Goal: Communication & Community: Participate in discussion

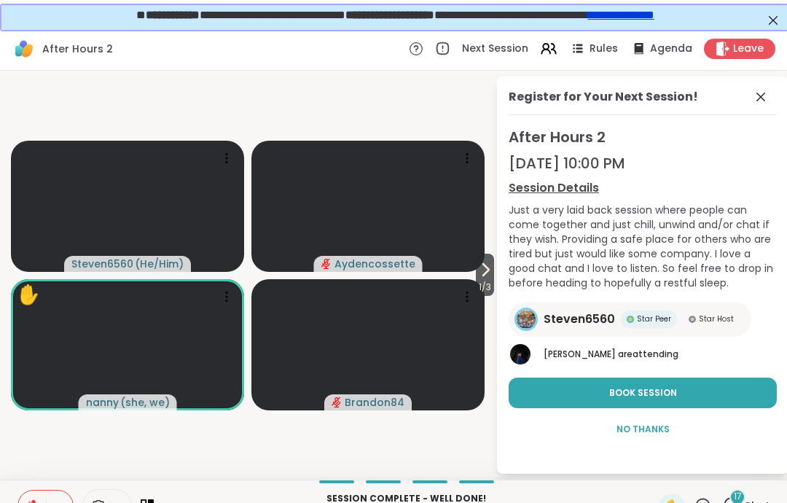
click at [784, 23] on div "**********" at bounding box center [393, 15] width 787 height 25
click at [782, 106] on div "Register for Your Next Session! After Hours [DATE] 10:00 PM Session Details Jus…" at bounding box center [642, 274] width 291 height 397
click at [780, 94] on div "Register for Your Next Session! After Hours [DATE] 10:00 PM Session Details Jus…" at bounding box center [642, 274] width 291 height 397
click at [770, 96] on span at bounding box center [762, 96] width 20 height 17
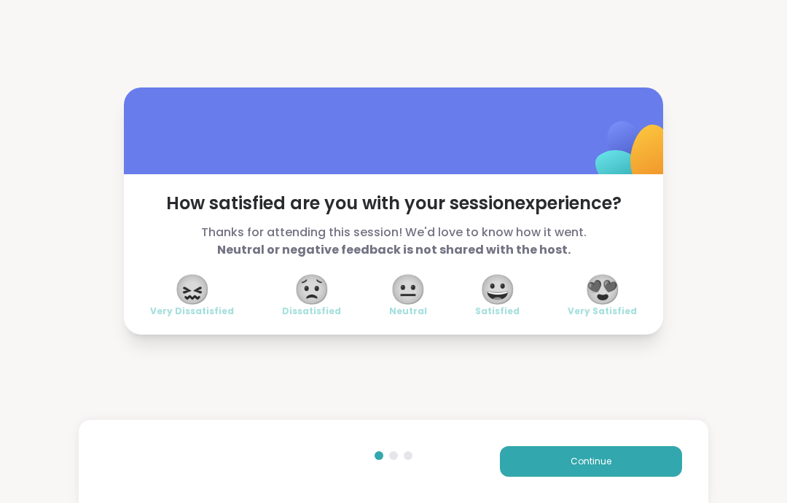
click at [623, 452] on button "Continue" at bounding box center [591, 461] width 182 height 31
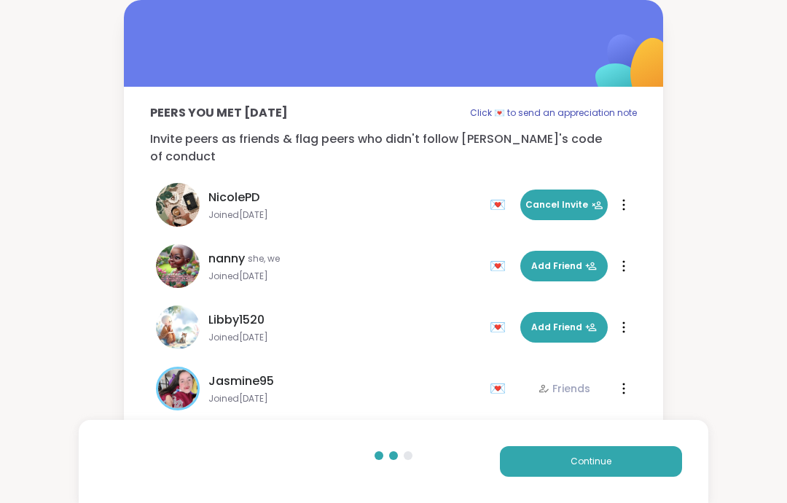
click at [623, 451] on button "Continue" at bounding box center [591, 461] width 182 height 31
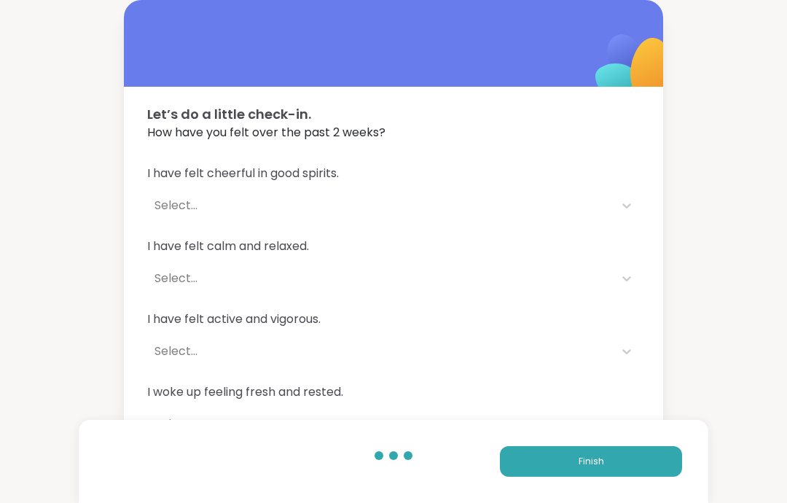
click at [654, 458] on button "Finish" at bounding box center [591, 461] width 182 height 31
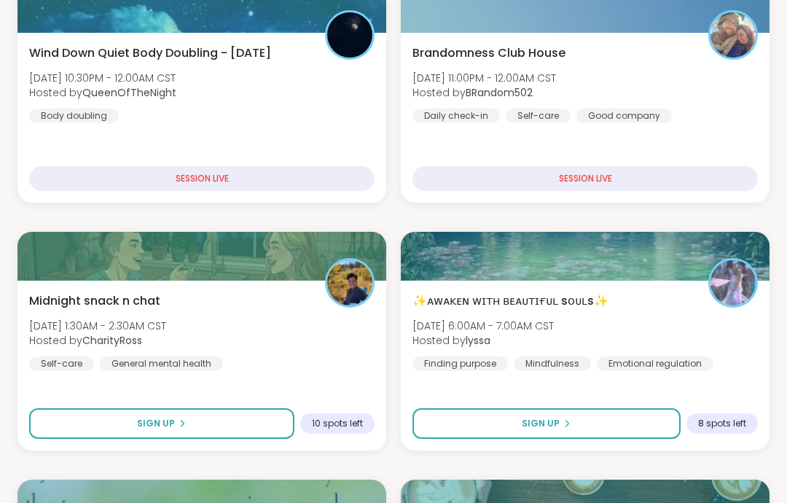
scroll to position [307, 0]
click at [702, 107] on div "Brandomness Club House [DATE] 11:00PM - 12:00AM CST Hosted by BRandom502 Daily …" at bounding box center [584, 84] width 345 height 79
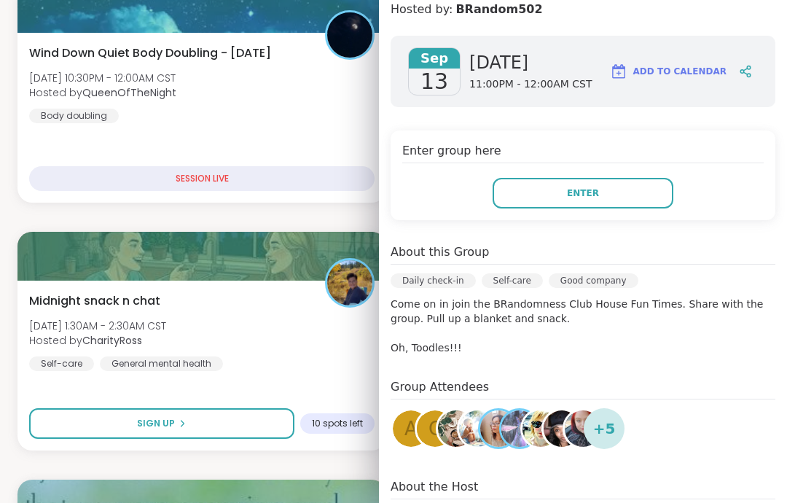
scroll to position [184, 0]
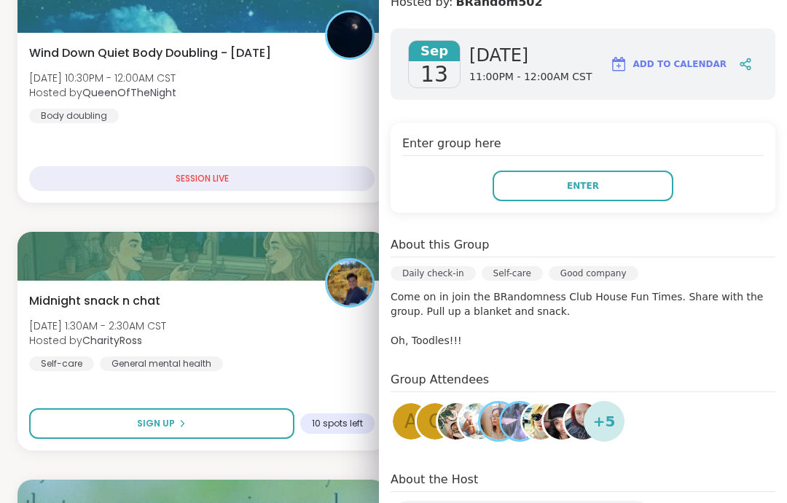
click at [646, 173] on button "Enter" at bounding box center [582, 185] width 181 height 31
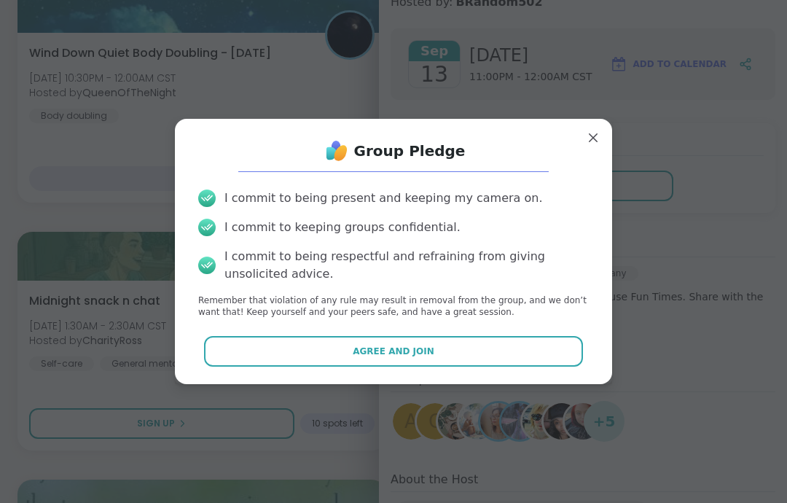
click at [556, 363] on button "Agree and Join" at bounding box center [394, 351] width 380 height 31
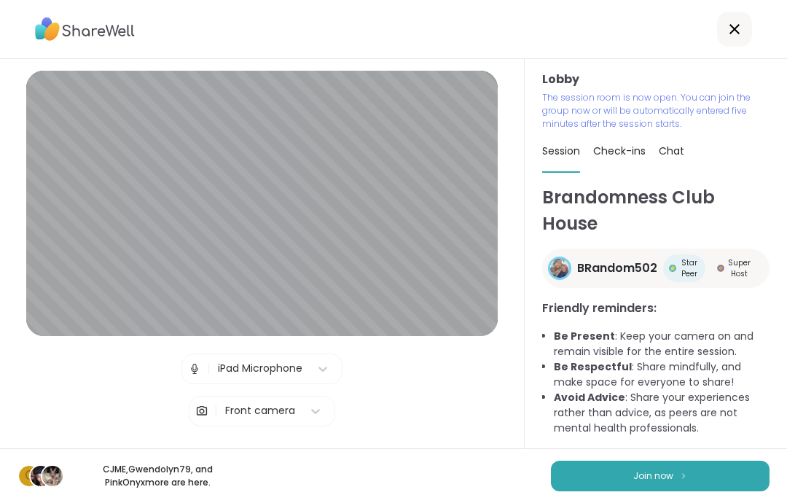
scroll to position [25, 0]
click at [705, 488] on button "Join now" at bounding box center [660, 475] width 219 height 31
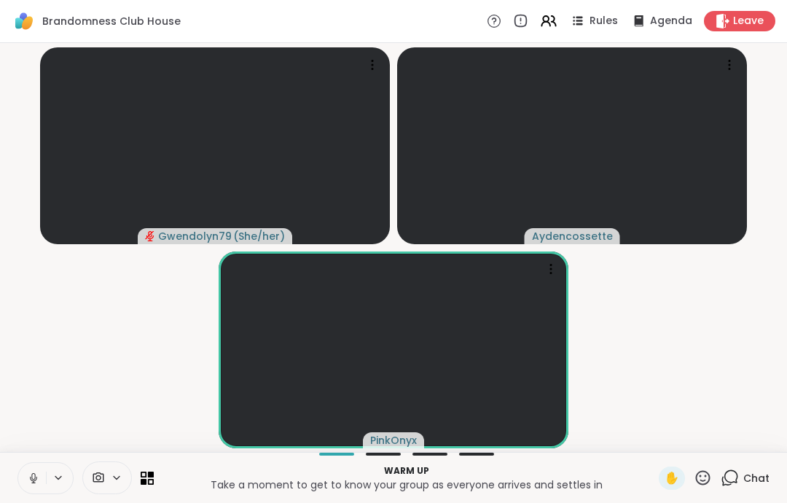
click at [35, 469] on button at bounding box center [32, 478] width 28 height 31
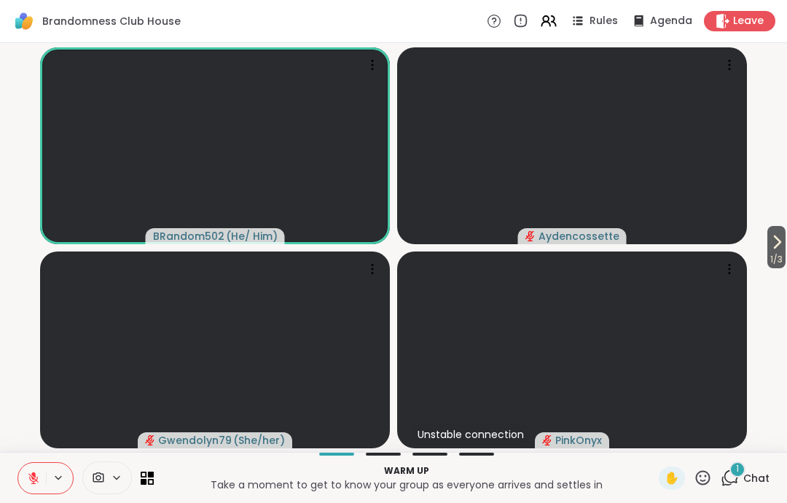
click at [749, 12] on div "Leave" at bounding box center [739, 21] width 71 height 20
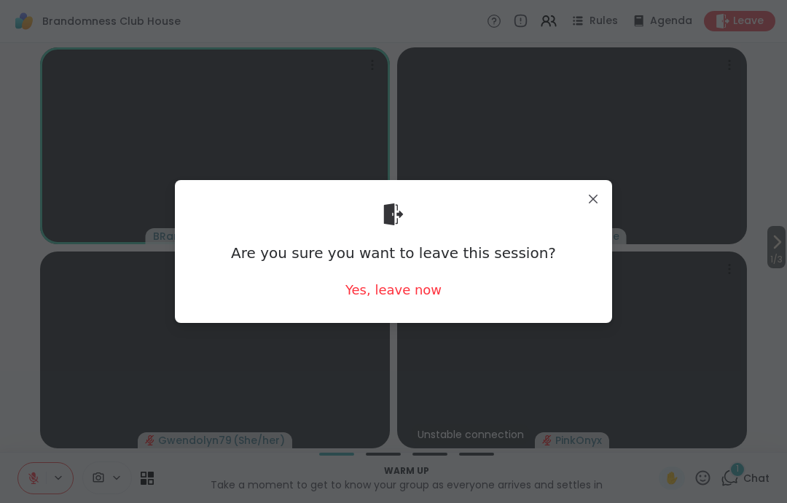
click at [376, 270] on div "Are you sure you want to leave this session? Yes, leave now" at bounding box center [393, 251] width 414 height 119
click at [372, 288] on div "Yes, leave now" at bounding box center [393, 289] width 96 height 18
